Goal: Check status: Check status

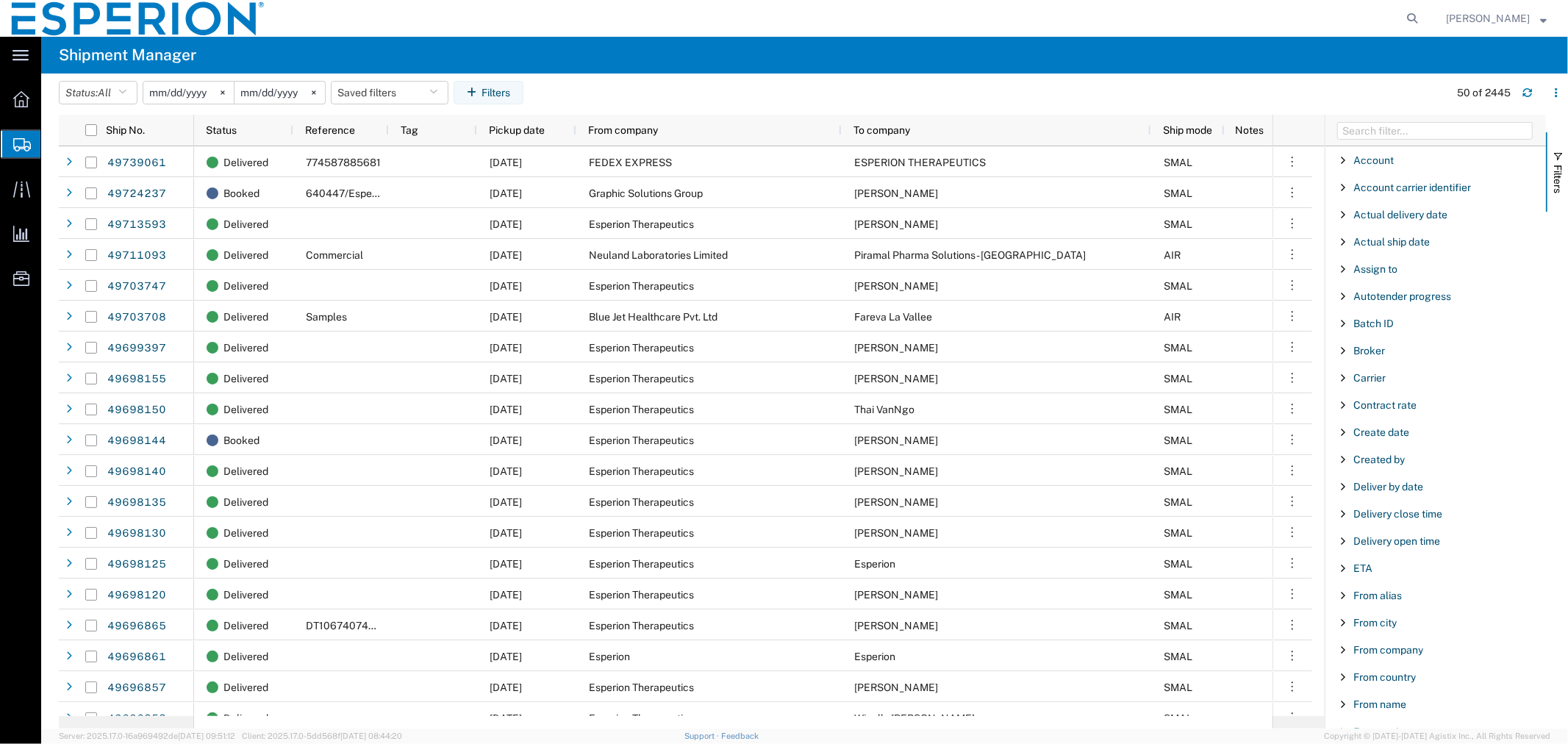
scroll to position [1410, 0]
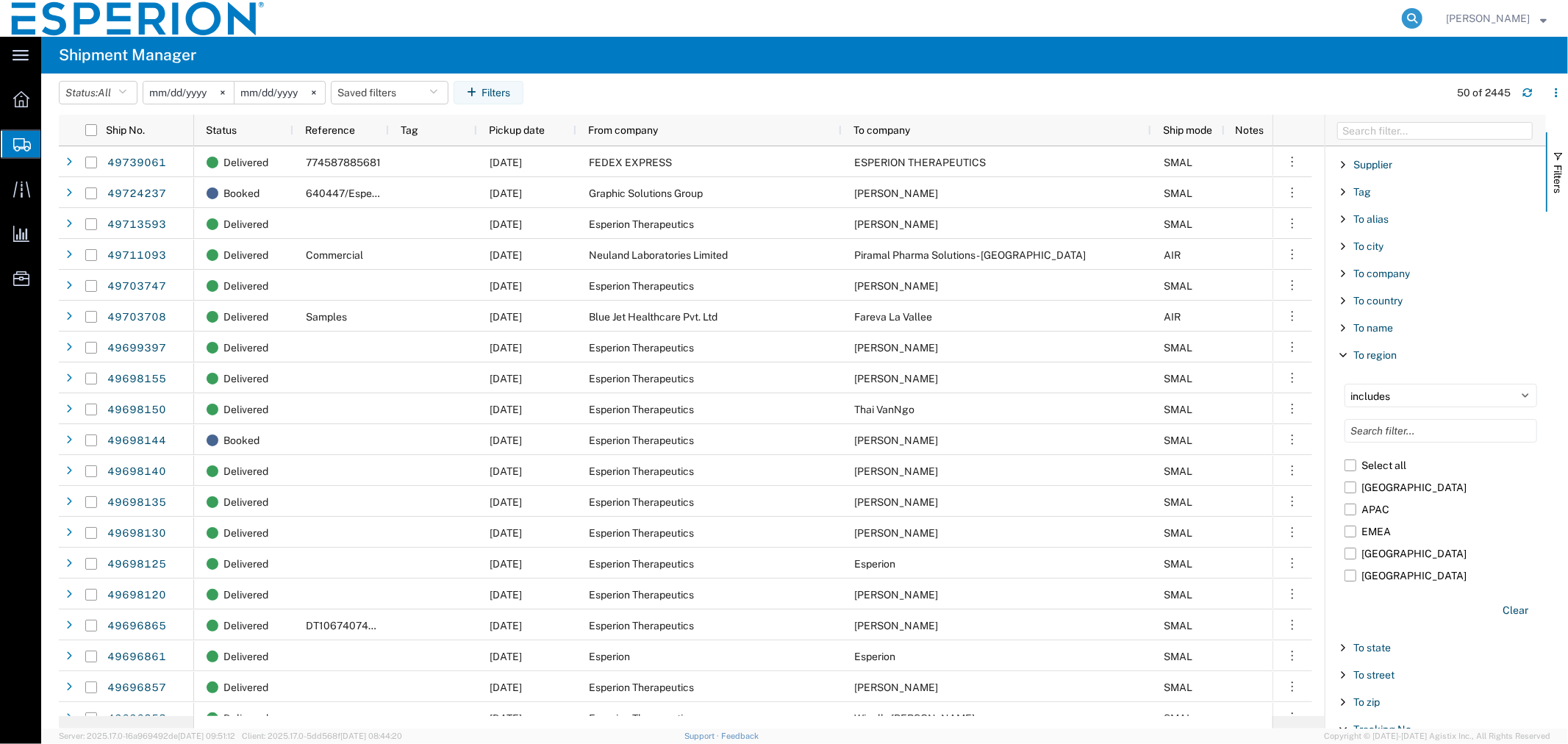
click at [1402, 15] on icon at bounding box center [1412, 18] width 21 height 21
click at [1372, 13] on input "search" at bounding box center [1178, 18] width 447 height 35
paste input "56425583"
type input "56425583"
click at [1408, 19] on icon at bounding box center [1412, 18] width 21 height 21
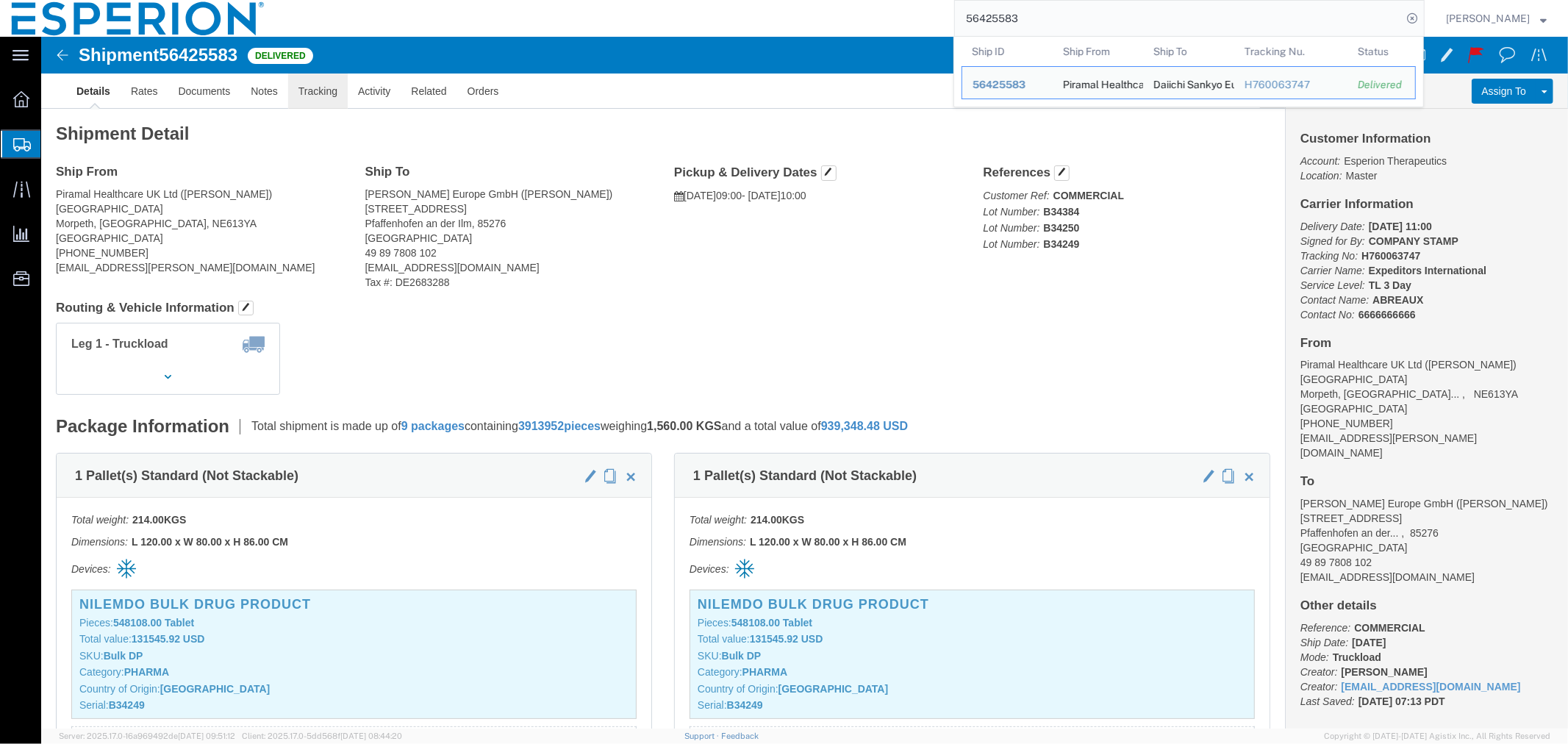
click link "Tracking"
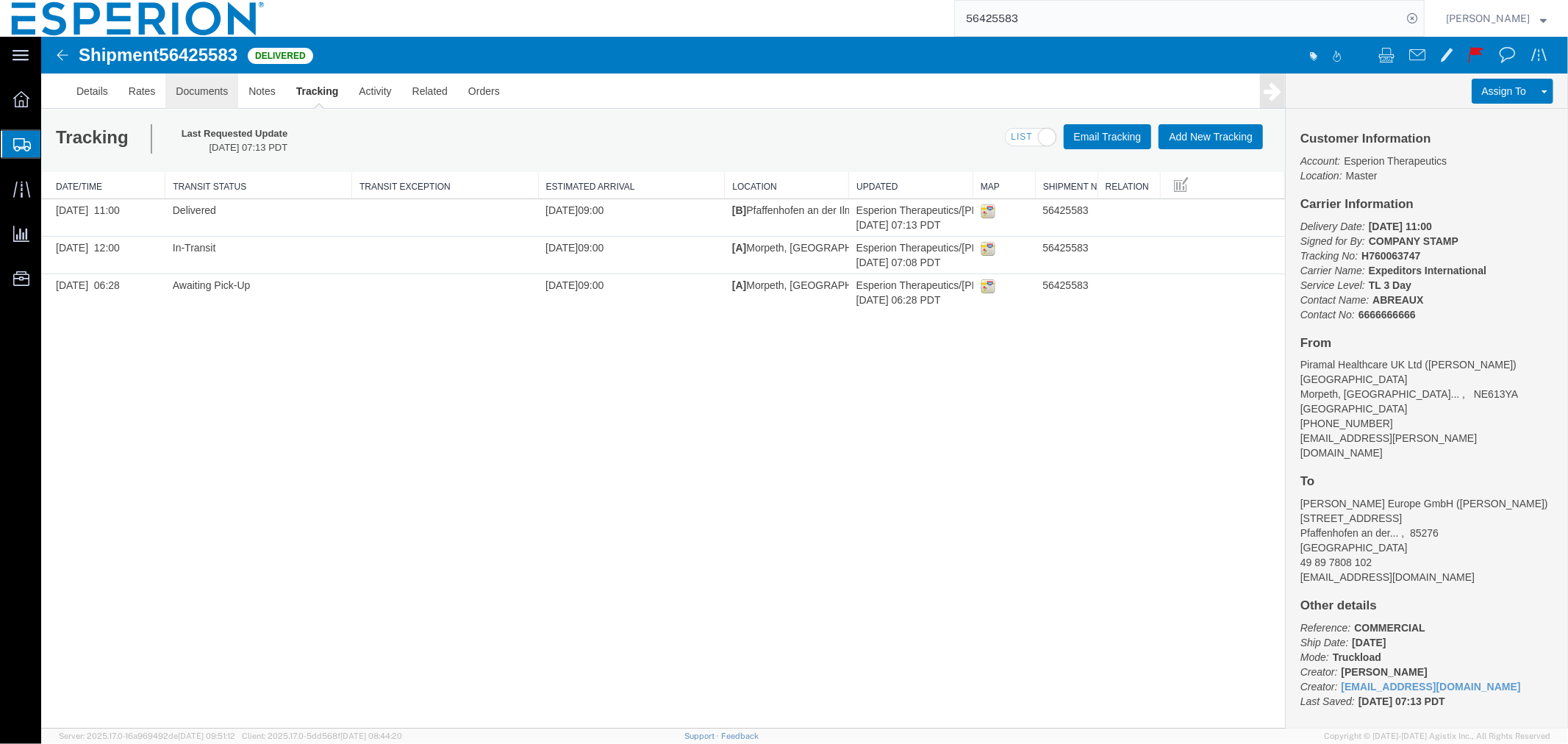
click at [196, 93] on link "Documents" at bounding box center [201, 90] width 73 height 35
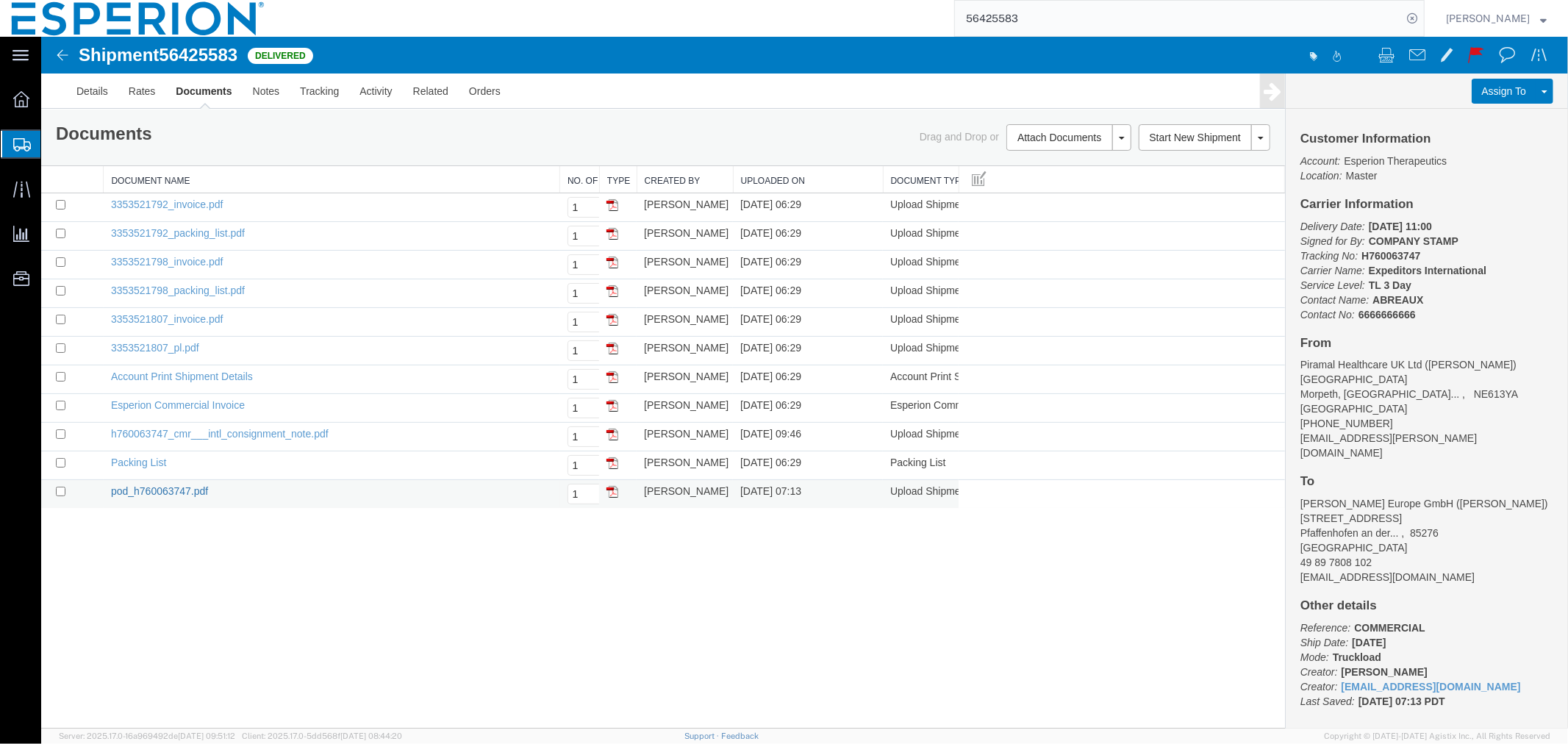
click at [157, 490] on link "pod_h760063747.pdf" at bounding box center [158, 491] width 97 height 12
